Goal: Task Accomplishment & Management: Complete application form

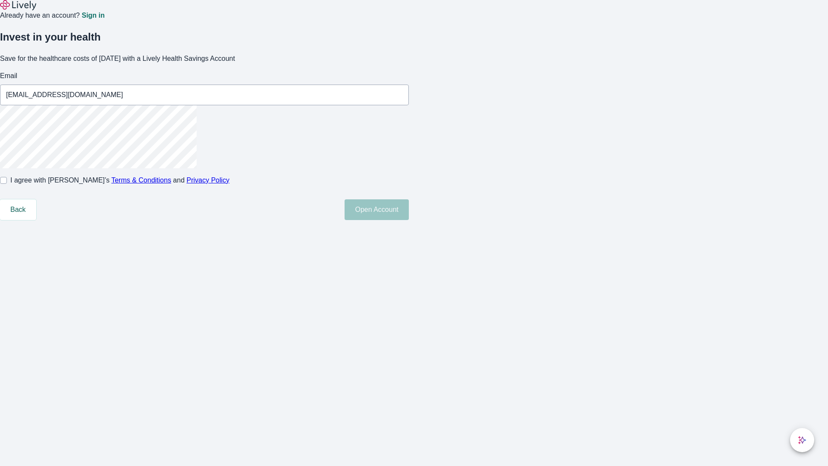
click at [7, 184] on input "I agree with Lively’s Terms & Conditions and Privacy Policy" at bounding box center [3, 180] width 7 height 7
checkbox input "true"
click at [409, 220] on button "Open Account" at bounding box center [377, 209] width 64 height 21
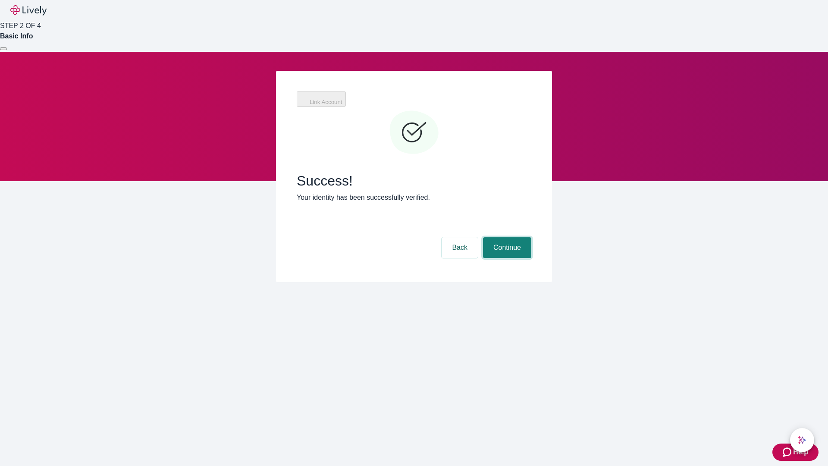
click at [506, 237] on button "Continue" at bounding box center [507, 247] width 48 height 21
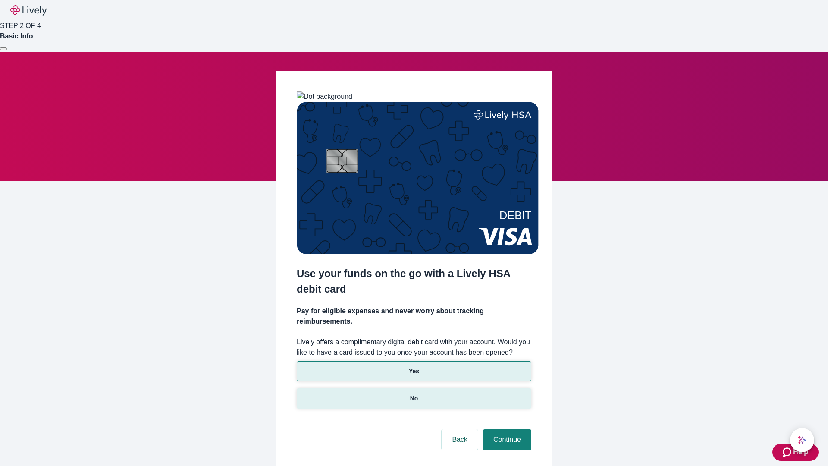
click at [414, 394] on p "No" at bounding box center [414, 398] width 8 height 9
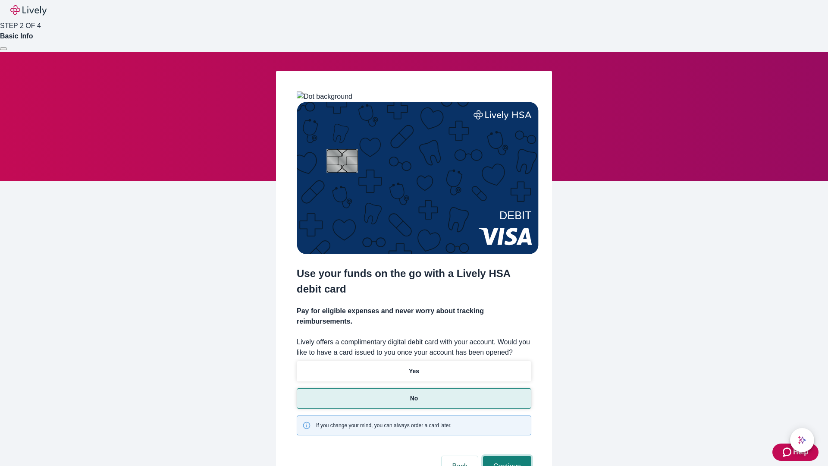
click at [506, 456] on button "Continue" at bounding box center [507, 466] width 48 height 21
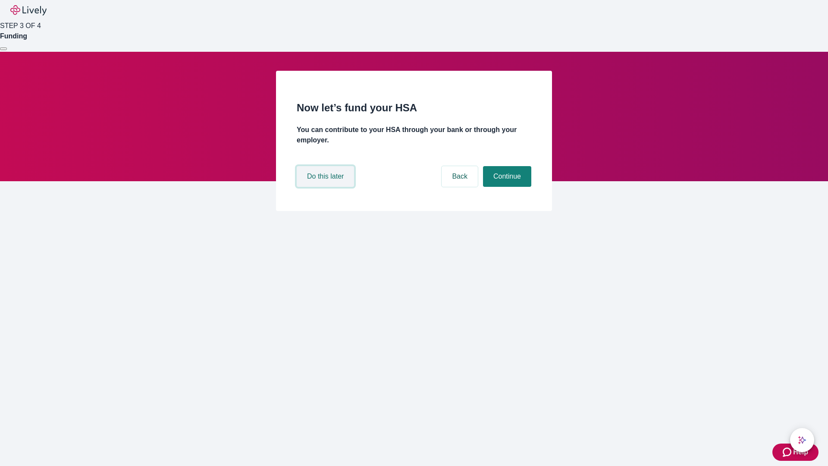
click at [326, 187] on button "Do this later" at bounding box center [325, 176] width 57 height 21
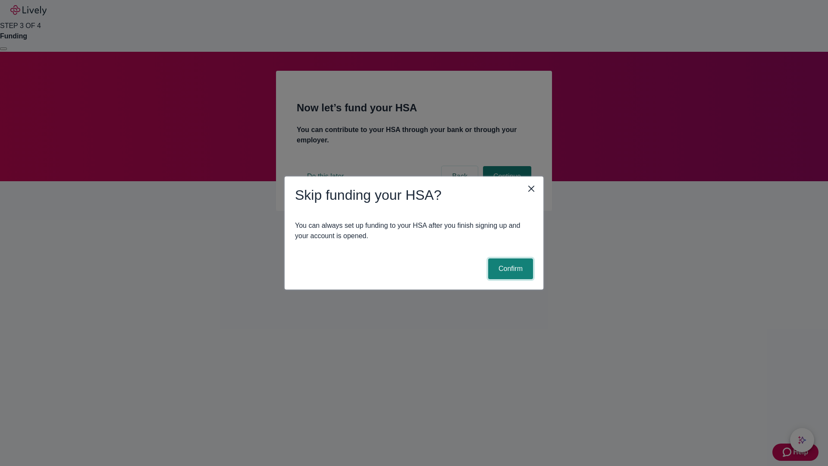
click at [509, 269] on button "Confirm" at bounding box center [510, 268] width 45 height 21
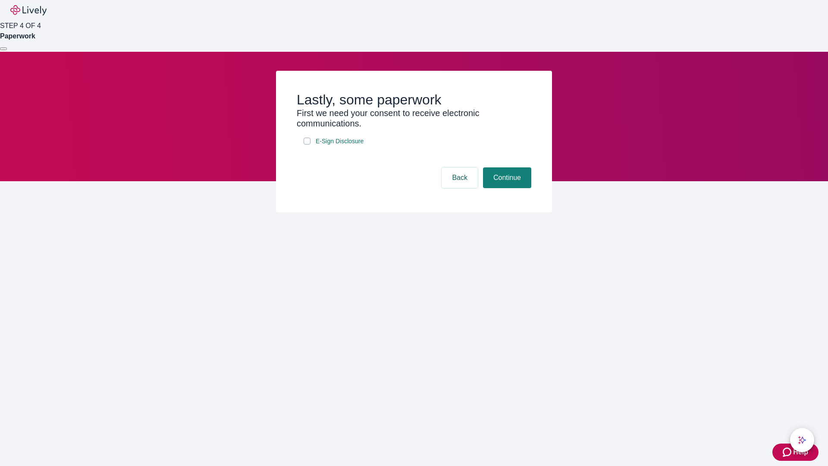
click at [307, 144] on input "E-Sign Disclosure" at bounding box center [307, 141] width 7 height 7
checkbox input "true"
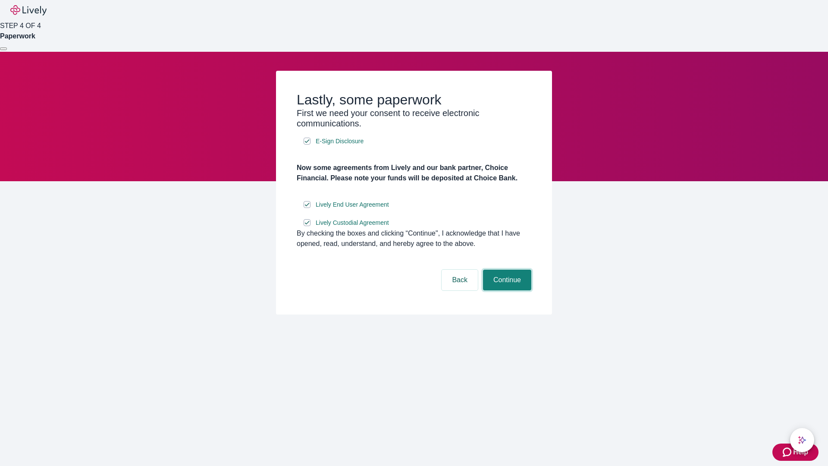
click at [506, 290] on button "Continue" at bounding box center [507, 279] width 48 height 21
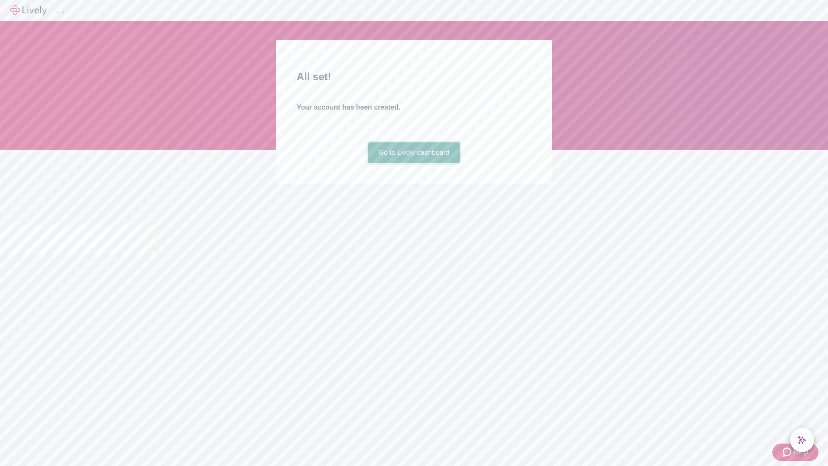
click at [414, 163] on link "Go to Lively dashboard" at bounding box center [414, 152] width 92 height 21
